Goal: Information Seeking & Learning: Check status

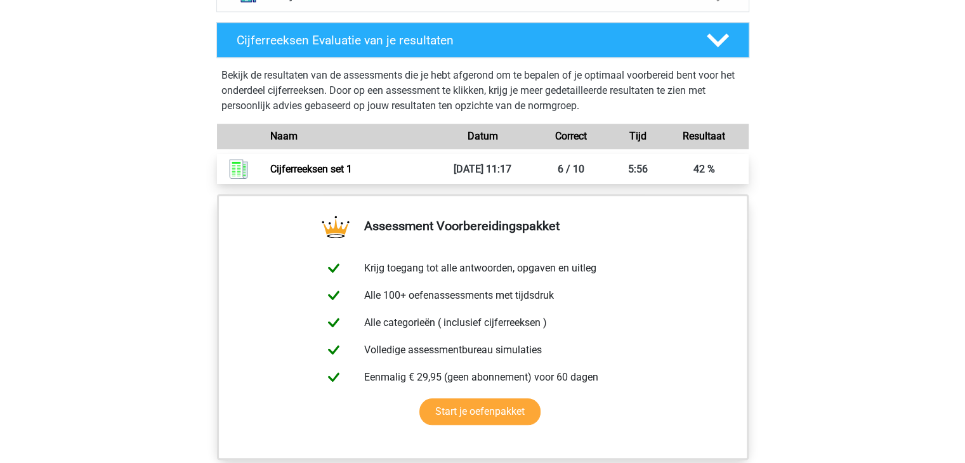
scroll to position [951, 0]
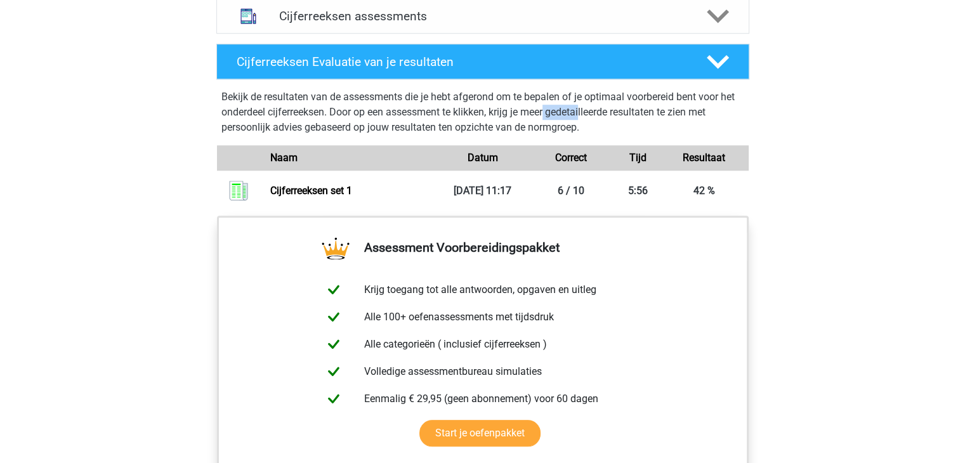
drag, startPoint x: 549, startPoint y: 127, endPoint x: 585, endPoint y: 132, distance: 36.4
click at [585, 132] on p "Bekijk de resultaten van de assessments die je hebt afgerond om te bepalen of j…" at bounding box center [482, 112] width 523 height 46
click at [352, 197] on link "Cijferreeksen set 1" at bounding box center [311, 191] width 82 height 12
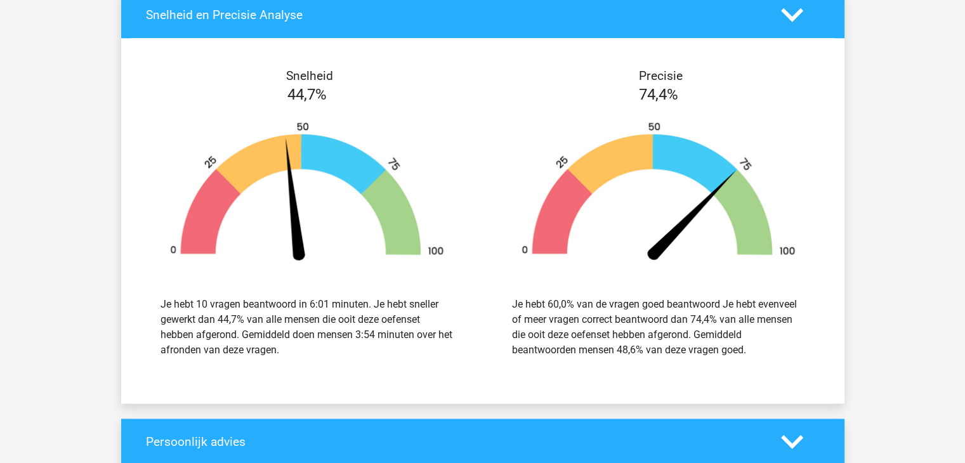
scroll to position [1522, 0]
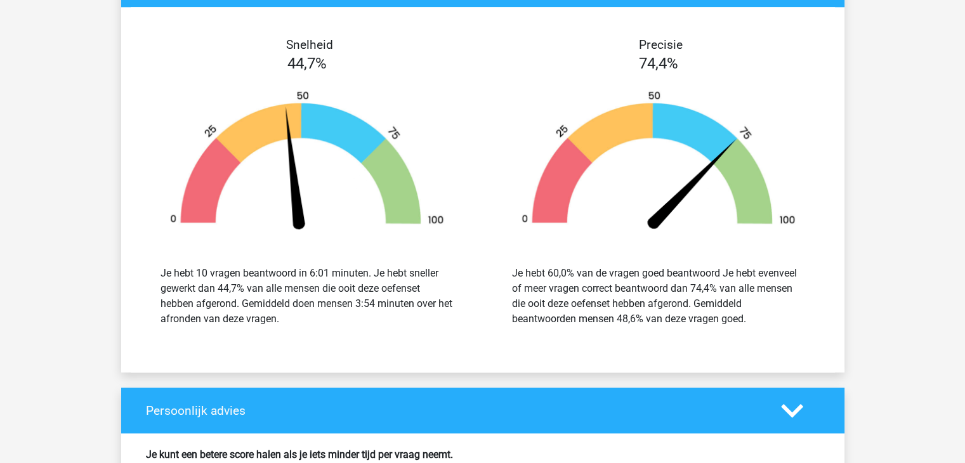
drag, startPoint x: 583, startPoint y: 275, endPoint x: 759, endPoint y: 315, distance: 179.4
click at [759, 315] on div "Je hebt 60,0% van de vragen goed beantwoord Je hebt evenveel of meer vragen cor…" at bounding box center [658, 296] width 293 height 61
drag, startPoint x: 759, startPoint y: 317, endPoint x: 514, endPoint y: 269, distance: 248.9
click at [514, 269] on div "Je hebt 60,0% van de vragen goed beantwoord Je hebt evenveel of meer vragen cor…" at bounding box center [658, 296] width 293 height 61
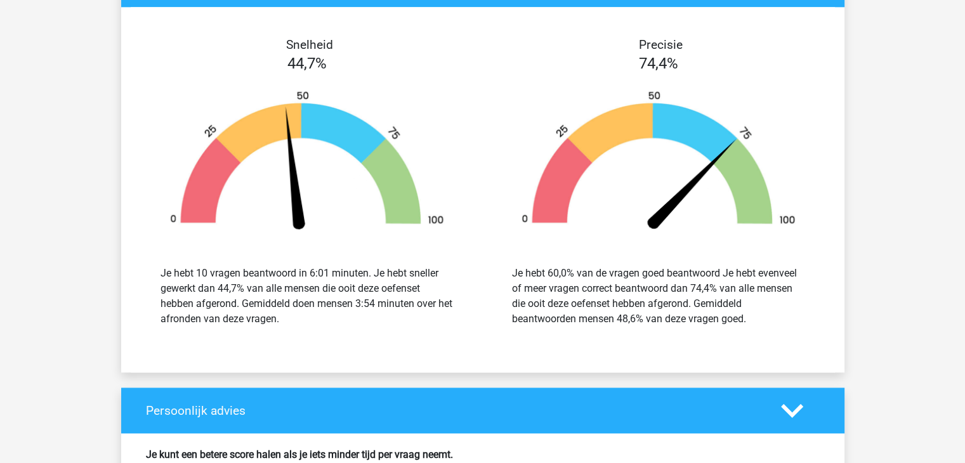
click at [554, 286] on div "Je hebt 60,0% van de vragen goed beantwoord Je hebt evenveel of meer vragen cor…" at bounding box center [658, 296] width 293 height 61
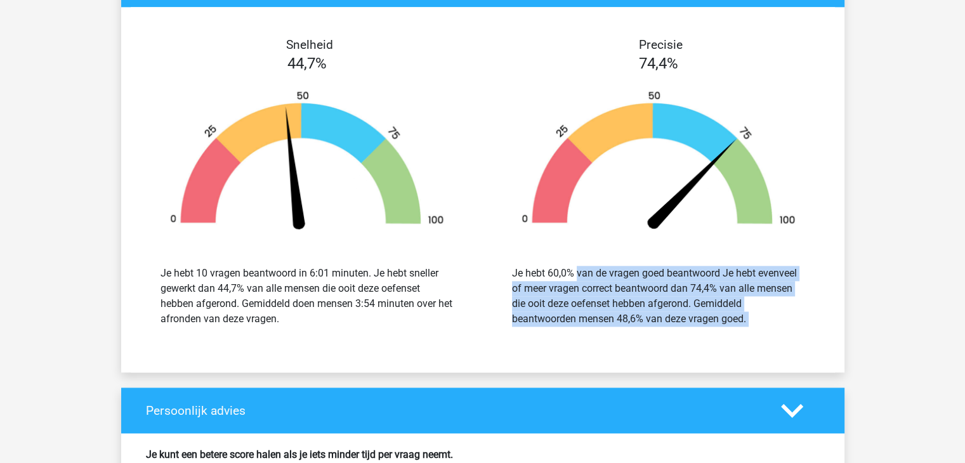
click at [554, 286] on div "Je hebt 60,0% van de vragen goed beantwoord Je hebt evenveel of meer vragen cor…" at bounding box center [658, 296] width 293 height 61
click at [551, 310] on div "Je hebt 60,0% van de vragen goed beantwoord Je hebt evenveel of meer vragen cor…" at bounding box center [658, 296] width 293 height 61
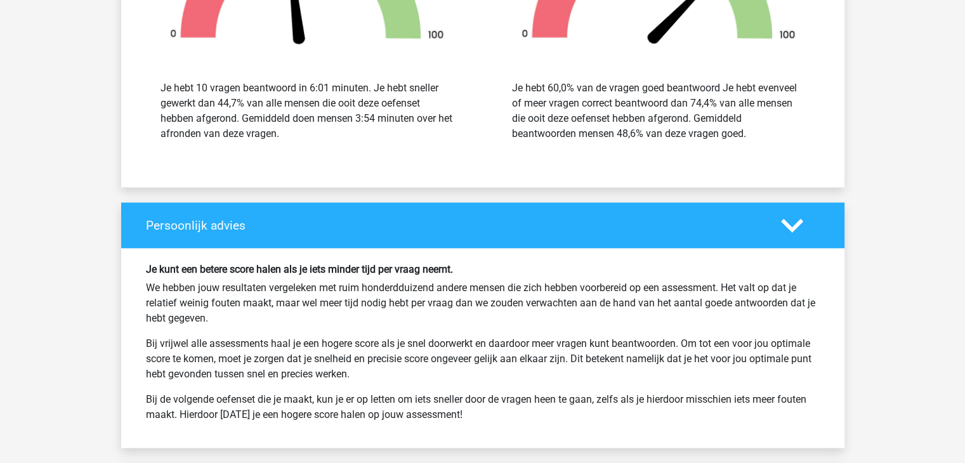
scroll to position [1712, 0]
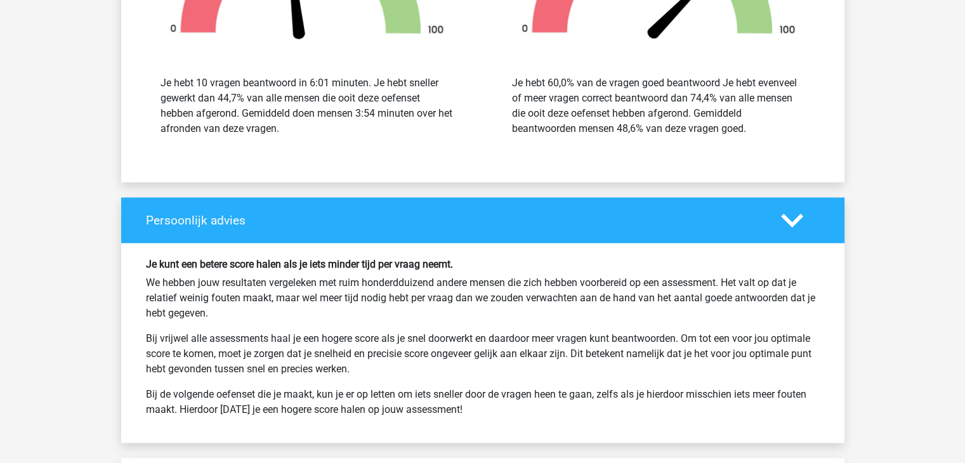
drag, startPoint x: 141, startPoint y: 279, endPoint x: 381, endPoint y: 366, distance: 254.4
click at [381, 366] on div "Je kunt een betere score halen als je iets minder tijd per vraag neemt. We hebb…" at bounding box center [482, 342] width 693 height 169
click at [381, 366] on p "Bij vrijwel alle assessments haal je een hogere score als je snel doorwerkt en …" at bounding box center [483, 354] width 674 height 46
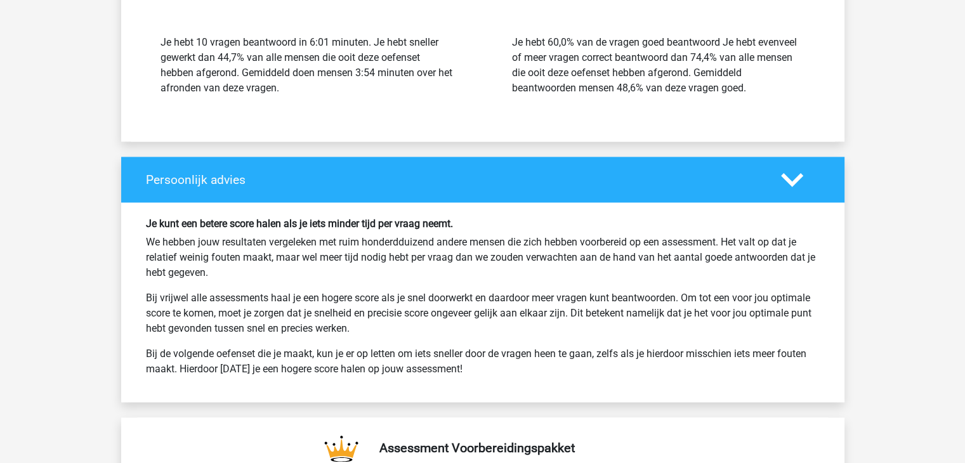
scroll to position [1776, 0]
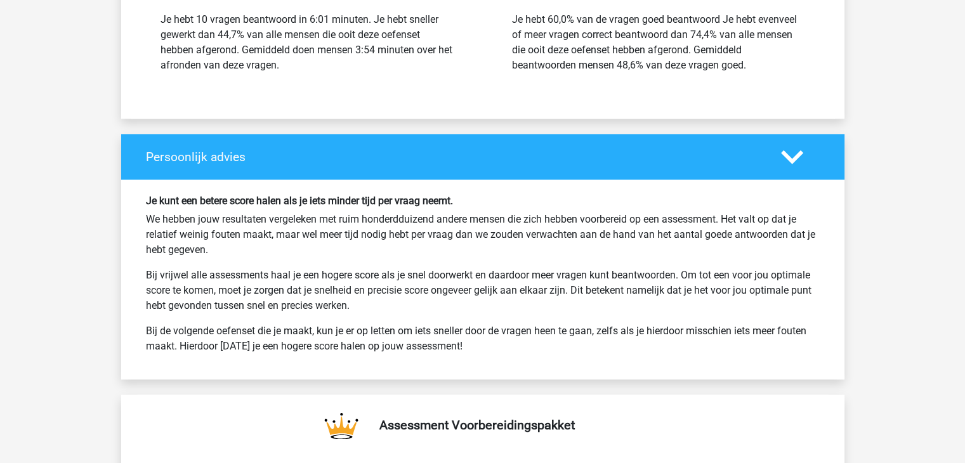
drag, startPoint x: 185, startPoint y: 270, endPoint x: 356, endPoint y: 302, distance: 174.9
click at [356, 302] on p "Bij vrijwel alle assessments haal je een hogere score als je snel doorwerkt en …" at bounding box center [483, 291] width 674 height 46
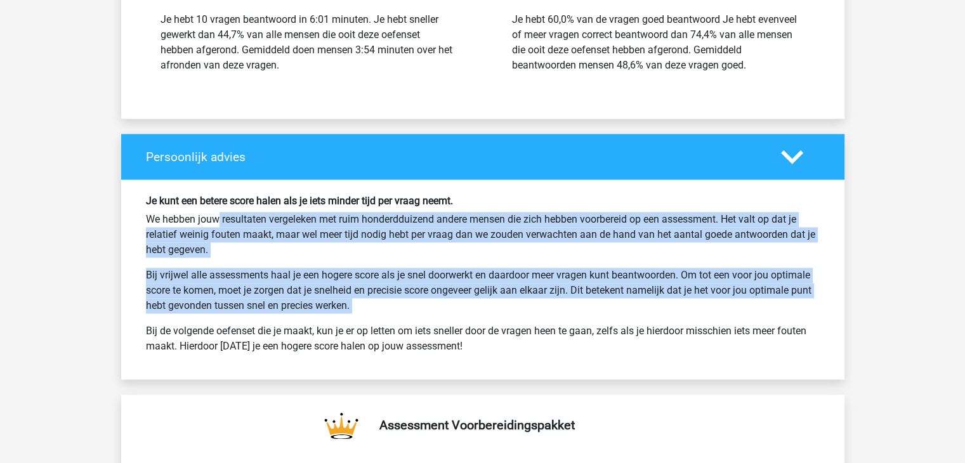
drag, startPoint x: 356, startPoint y: 302, endPoint x: 190, endPoint y: 219, distance: 185.5
click at [190, 219] on div "Je kunt een betere score halen als je iets minder tijd per vraag neemt. We hebb…" at bounding box center [482, 279] width 693 height 169
click at [326, 296] on p "Bij vrijwel alle assessments haal je een hogere score als je snel doorwerkt en …" at bounding box center [483, 291] width 674 height 46
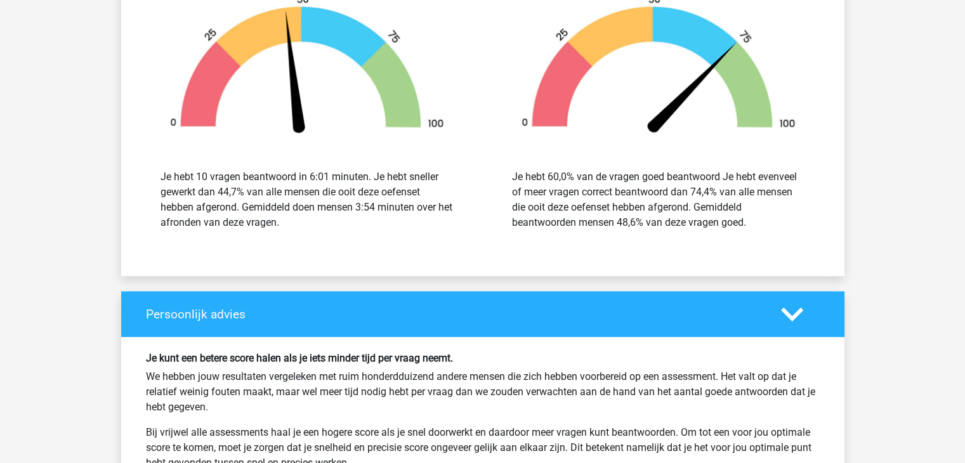
scroll to position [1492, 0]
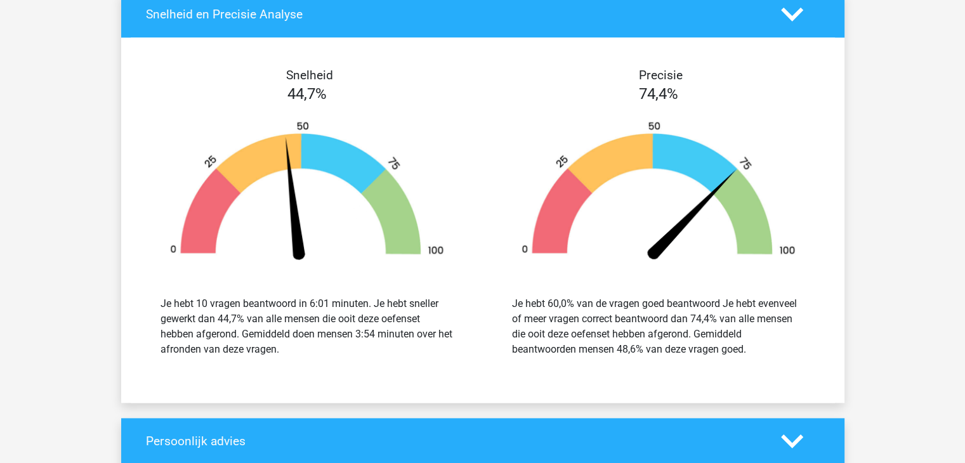
drag, startPoint x: 381, startPoint y: 308, endPoint x: 292, endPoint y: 346, distance: 96.0
click at [292, 346] on div "Je hebt 10 vragen beantwoord in 6:01 minuten. Je hebt sneller gewerkt dan 44,7%…" at bounding box center [306, 326] width 293 height 61
drag, startPoint x: 299, startPoint y: 349, endPoint x: 148, endPoint y: 300, distance: 159.3
click at [148, 300] on div "Je hebt 10 vragen beantwoord in 6:01 minuten. Je hebt sneller gewerkt dan 44,7%…" at bounding box center [307, 326] width 332 height 91
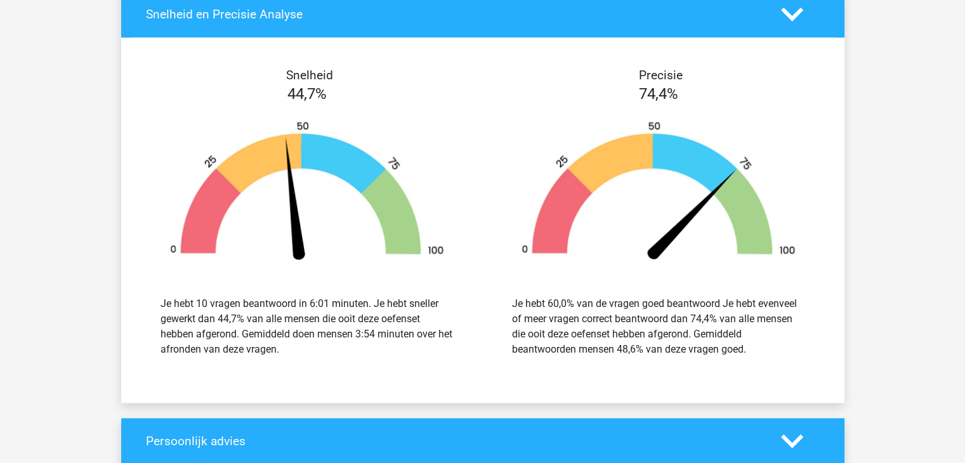
click at [256, 325] on div "Je hebt 10 vragen beantwoord in 6:01 minuten. Je hebt sneller gewerkt dan 44,7%…" at bounding box center [306, 326] width 293 height 61
drag, startPoint x: 244, startPoint y: 328, endPoint x: 299, endPoint y: 353, distance: 61.3
click at [299, 353] on div "Je hebt 10 vragen beantwoord in 6:01 minuten. Je hebt sneller gewerkt dan 44,7%…" at bounding box center [307, 326] width 332 height 91
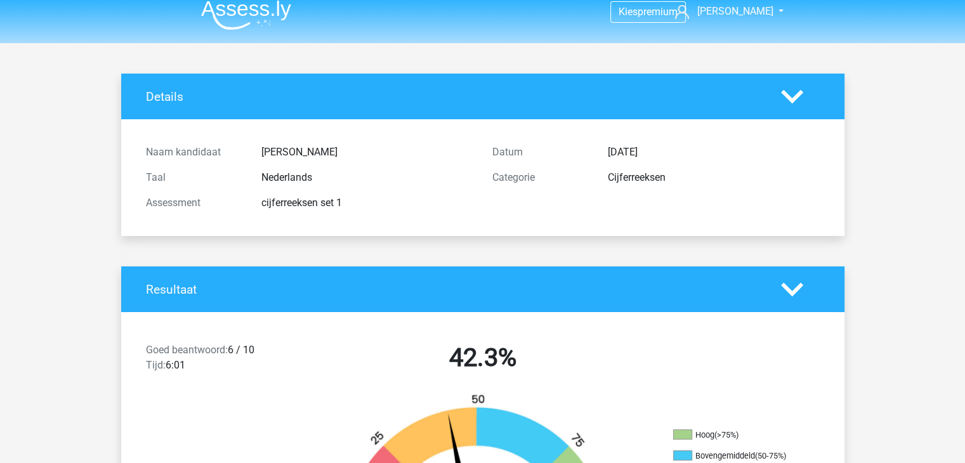
scroll to position [0, 0]
